Goal: Task Accomplishment & Management: Manage account settings

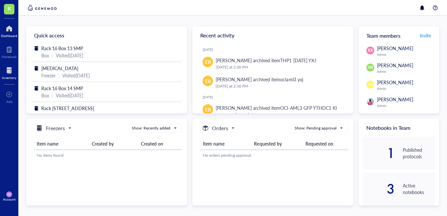
click at [8, 71] on div at bounding box center [9, 70] width 14 height 10
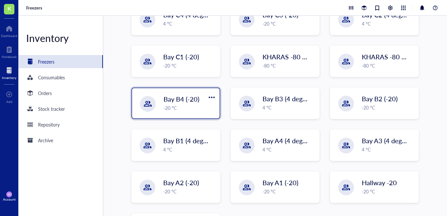
scroll to position [151, 0]
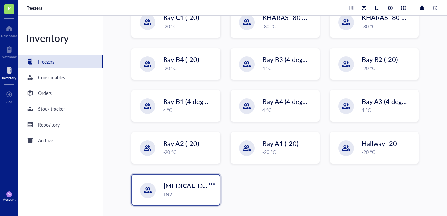
click at [187, 182] on span "Liquid Nitrogen" at bounding box center [190, 185] width 53 height 9
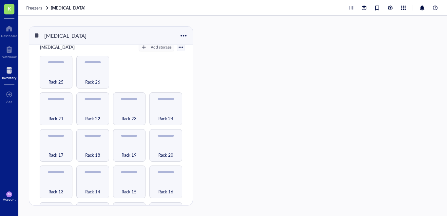
scroll to position [9, 0]
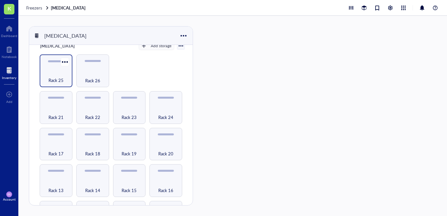
click at [64, 70] on div "Rack 25" at bounding box center [56, 76] width 26 height 14
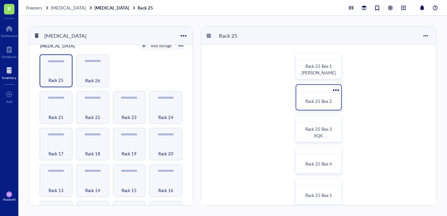
click at [318, 95] on div "Rack 25 Box 2" at bounding box center [319, 101] width 40 height 14
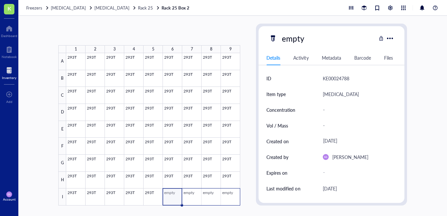
drag, startPoint x: 172, startPoint y: 198, endPoint x: 228, endPoint y: 197, distance: 55.7
click at [228, 197] on div at bounding box center [153, 129] width 174 height 152
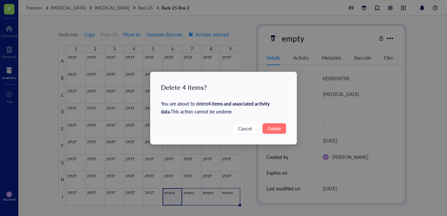
click at [275, 127] on span "Delete" at bounding box center [274, 128] width 13 height 7
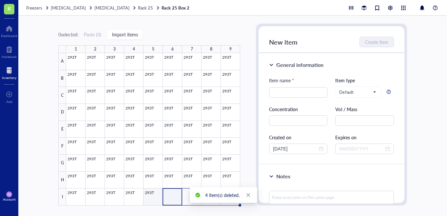
click at [157, 197] on div at bounding box center [153, 129] width 174 height 152
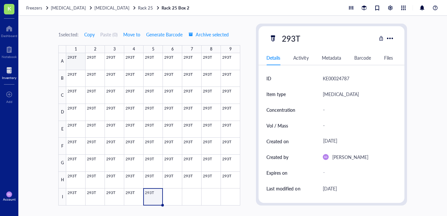
click at [74, 61] on div at bounding box center [153, 129] width 174 height 152
click at [157, 197] on div at bounding box center [153, 129] width 174 height 152
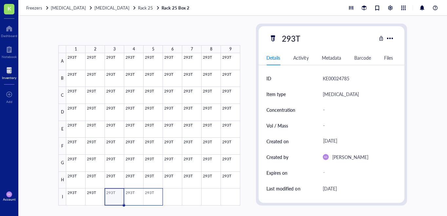
drag, startPoint x: 112, startPoint y: 200, endPoint x: 163, endPoint y: 204, distance: 50.7
click at [163, 204] on div at bounding box center [153, 129] width 174 height 152
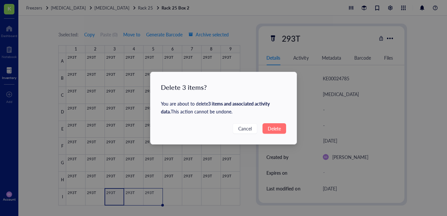
click at [279, 127] on span "Delete" at bounding box center [274, 128] width 13 height 7
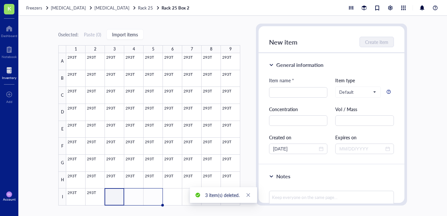
click at [248, 90] on div "0 selected: Paste ( 0 ) Import items 1 2 3 4 5 6 7 8 9 A B C D E F G H I 293T 2…" at bounding box center [232, 116] width 429 height 200
